Goal: Transaction & Acquisition: Download file/media

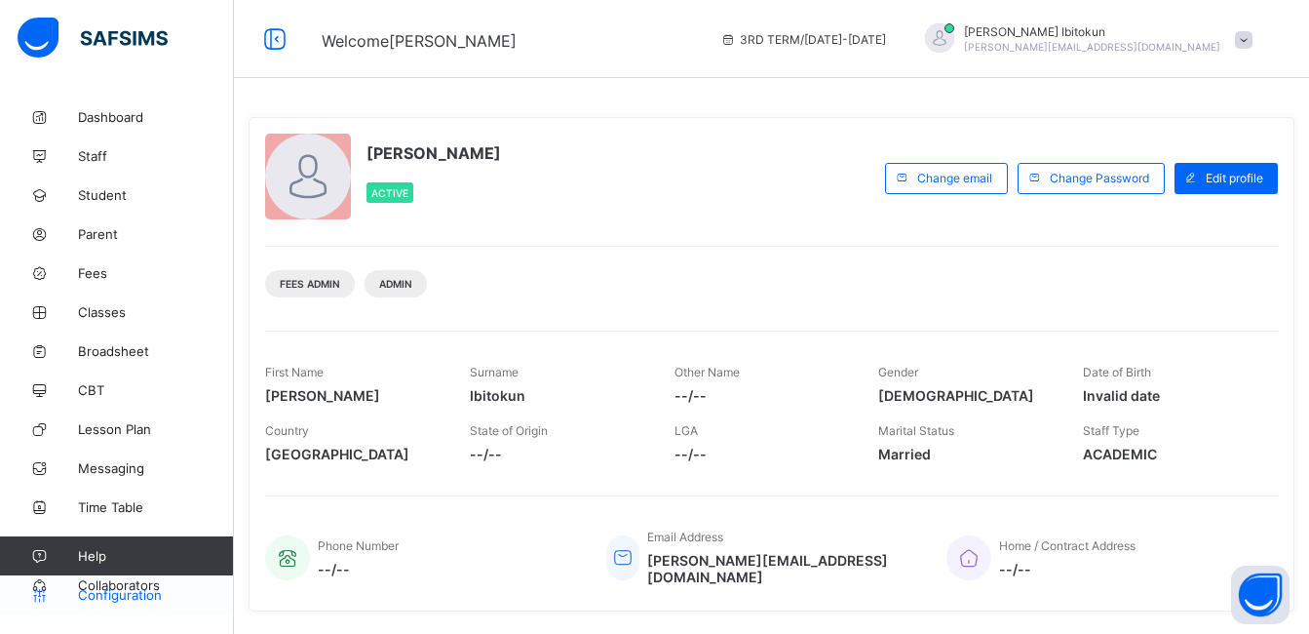
click at [145, 600] on span "Configuration" at bounding box center [155, 595] width 155 height 16
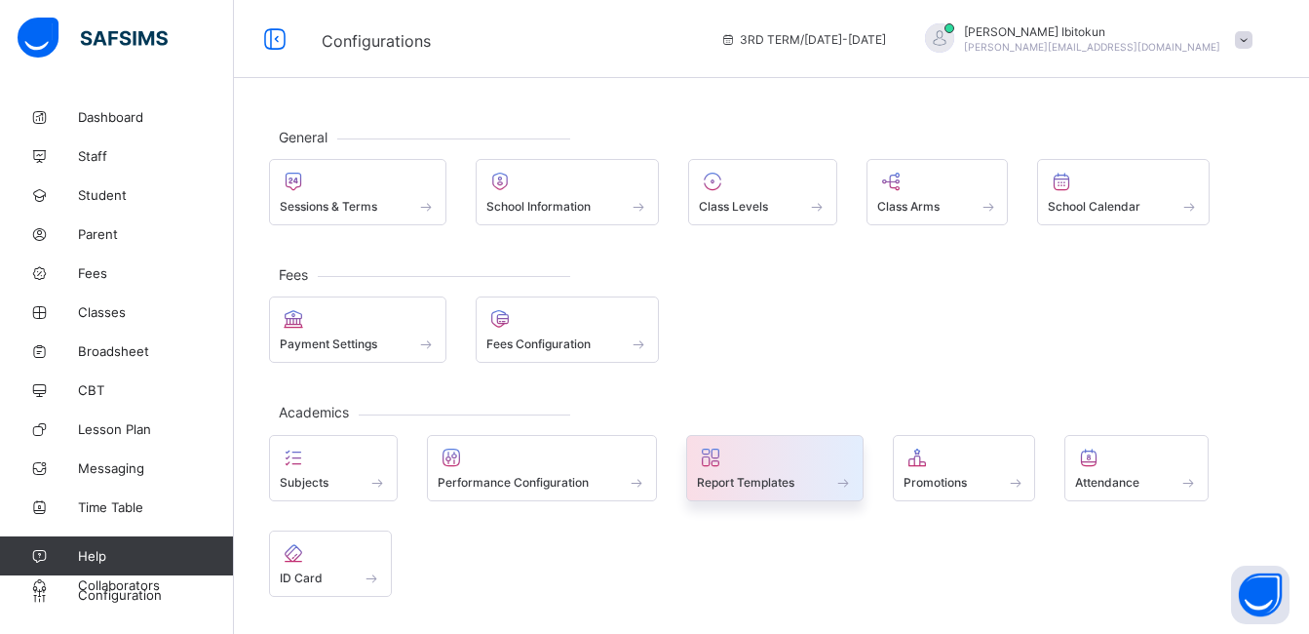
click at [758, 474] on div "Report Templates" at bounding box center [775, 482] width 156 height 17
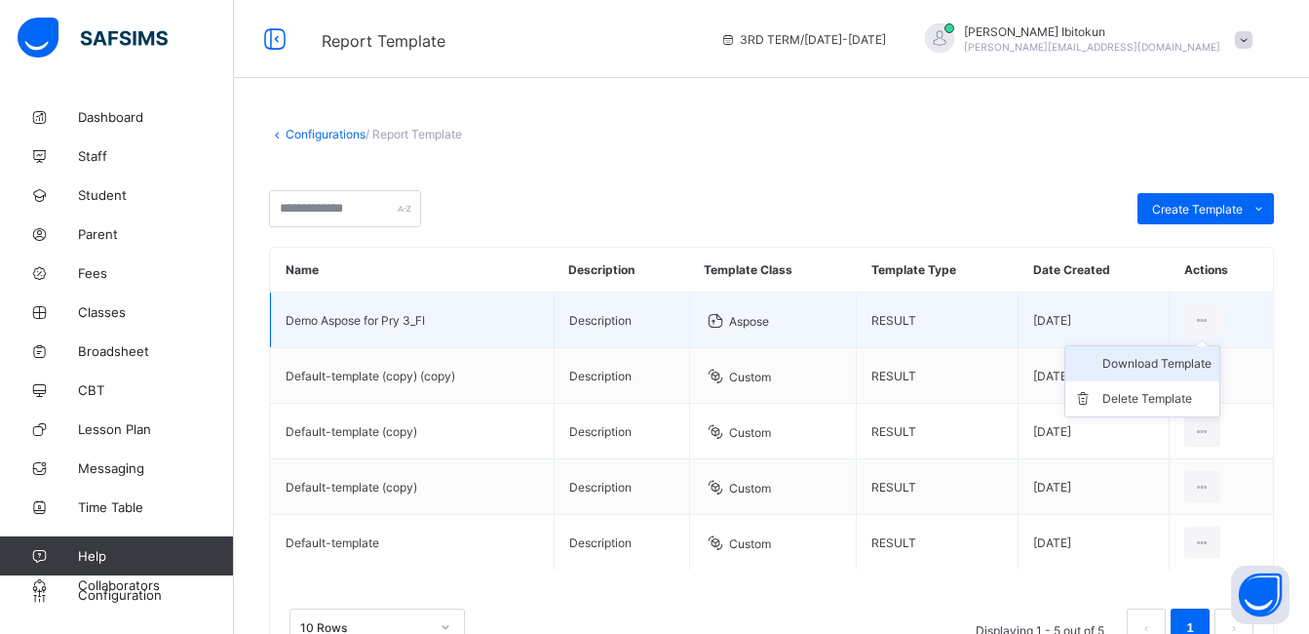
click at [1151, 362] on div "Download Template" at bounding box center [1156, 363] width 109 height 19
click at [1173, 365] on div "Download Template" at bounding box center [1156, 363] width 109 height 19
click at [1174, 367] on div "Download Template" at bounding box center [1156, 363] width 109 height 19
